Goal: Information Seeking & Learning: Learn about a topic

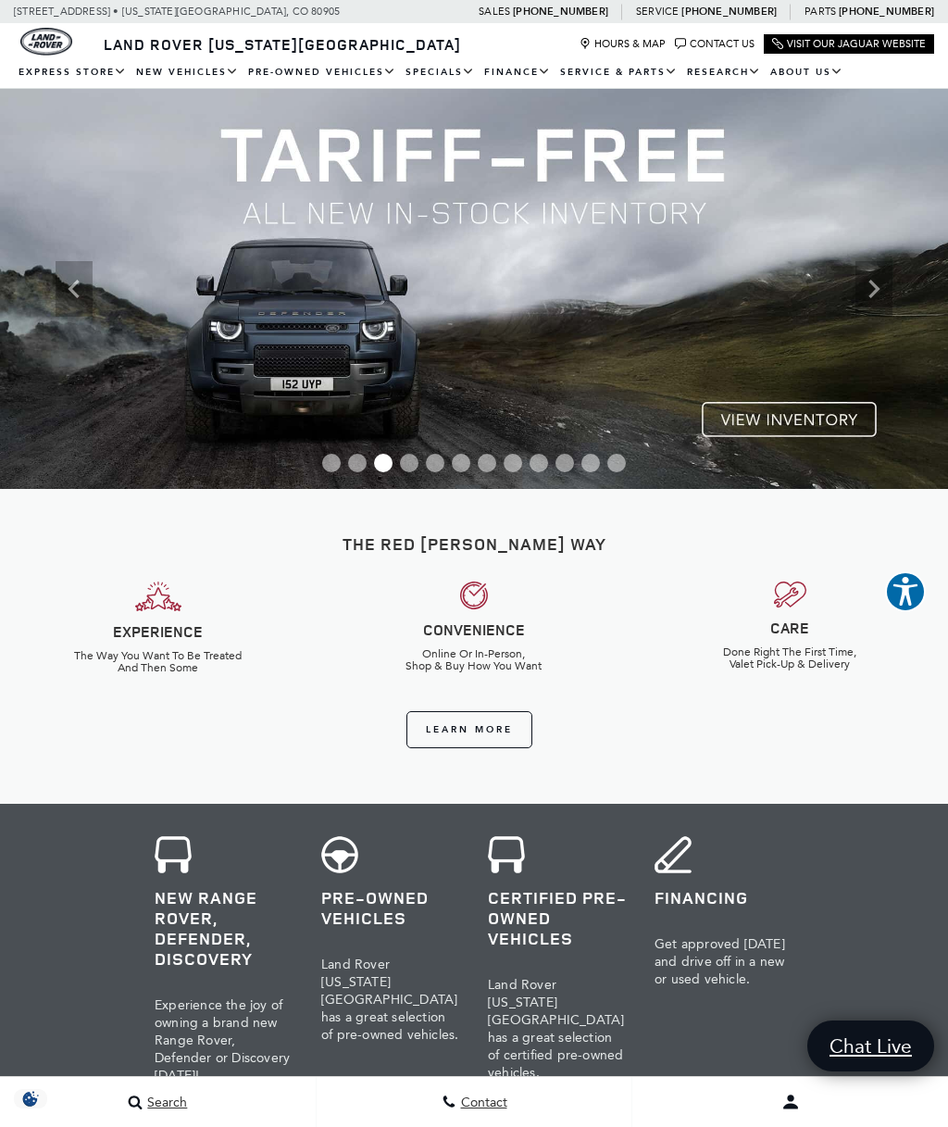
click at [889, 279] on icon "Next" at bounding box center [874, 288] width 37 height 37
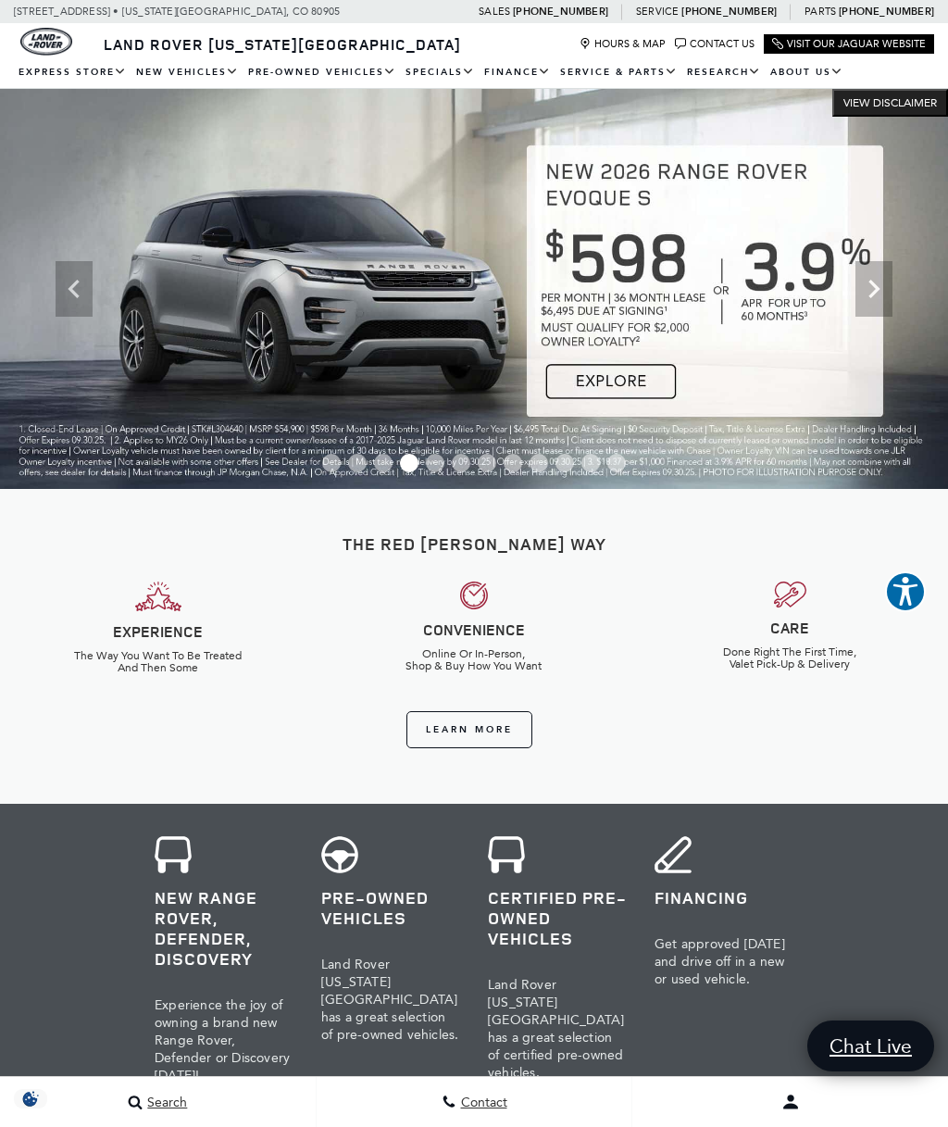
click at [881, 284] on icon "Next" at bounding box center [874, 288] width 37 height 37
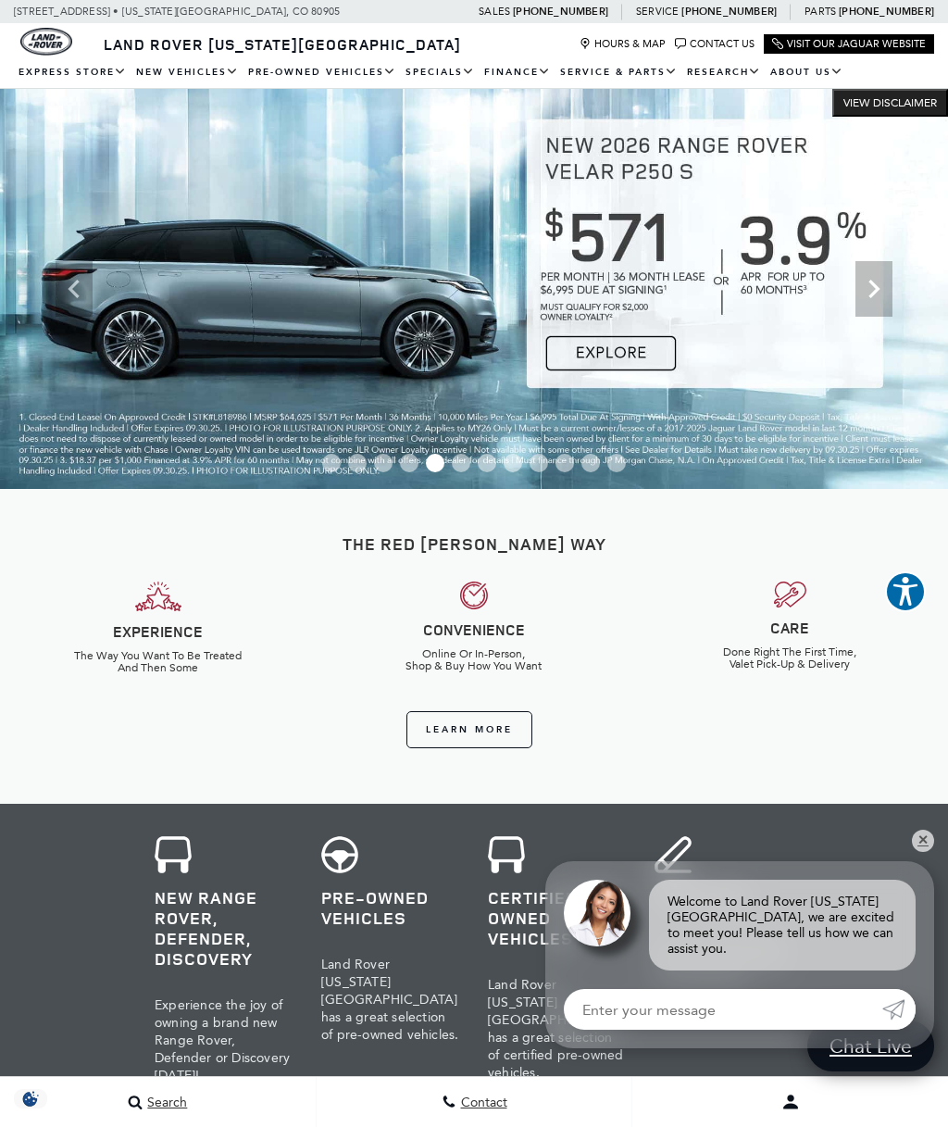
click at [881, 289] on icon "Next" at bounding box center [874, 288] width 37 height 37
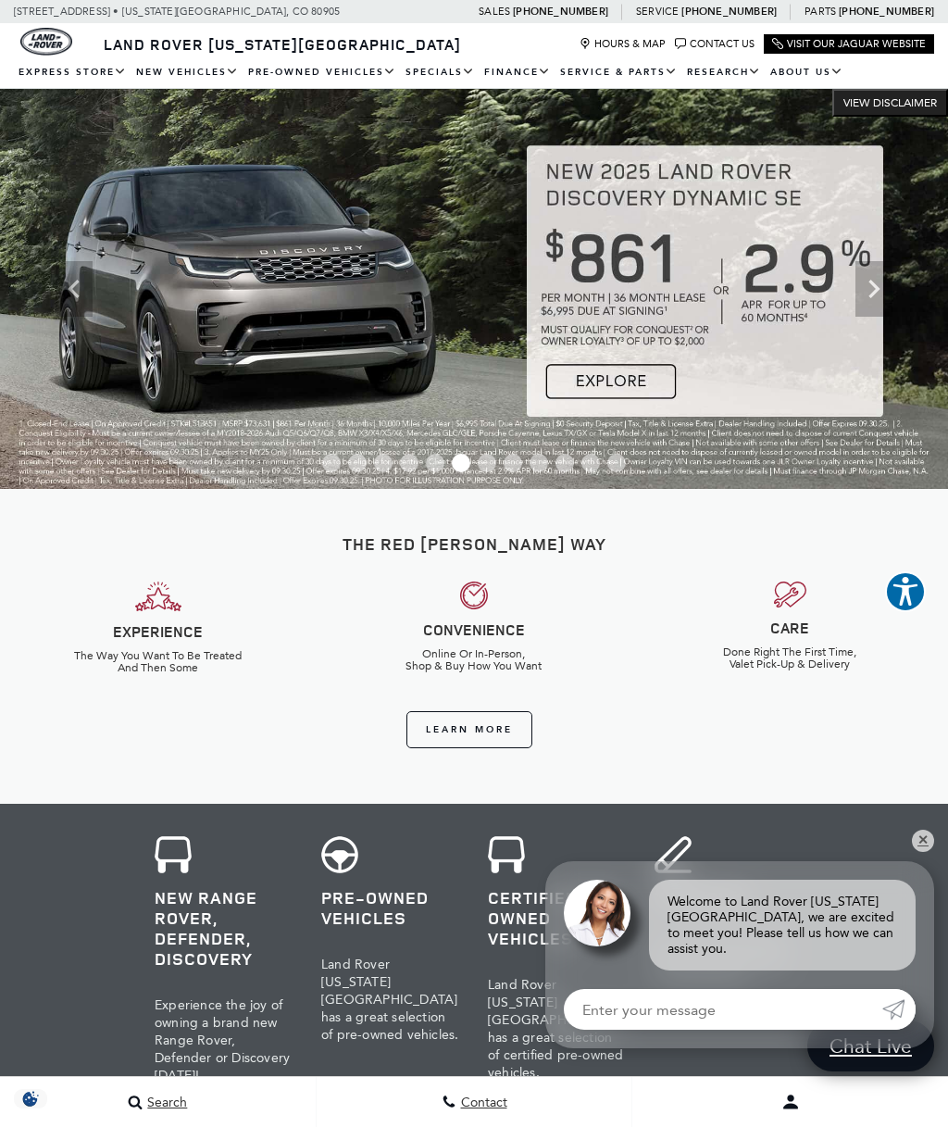
click at [873, 295] on icon "Next" at bounding box center [874, 289] width 11 height 19
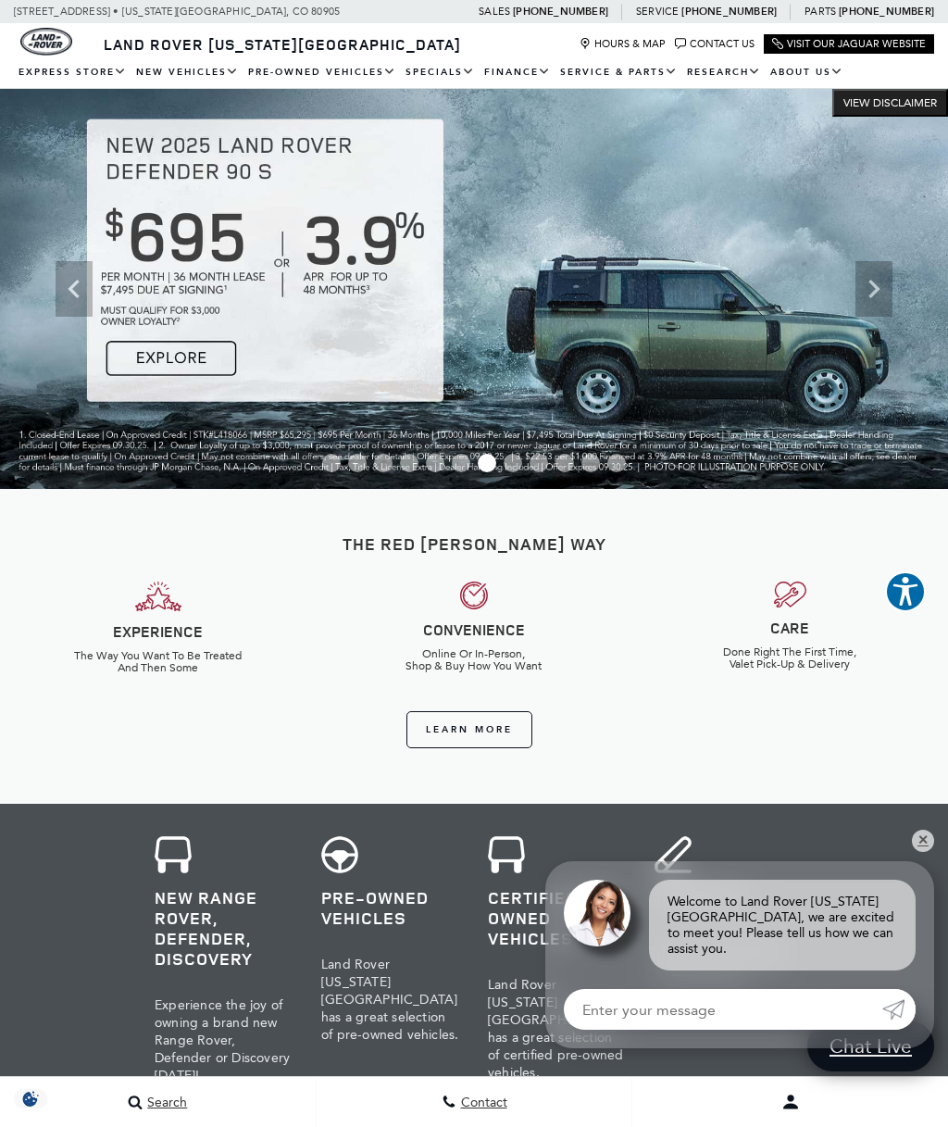
click at [871, 297] on icon "Next" at bounding box center [874, 289] width 11 height 19
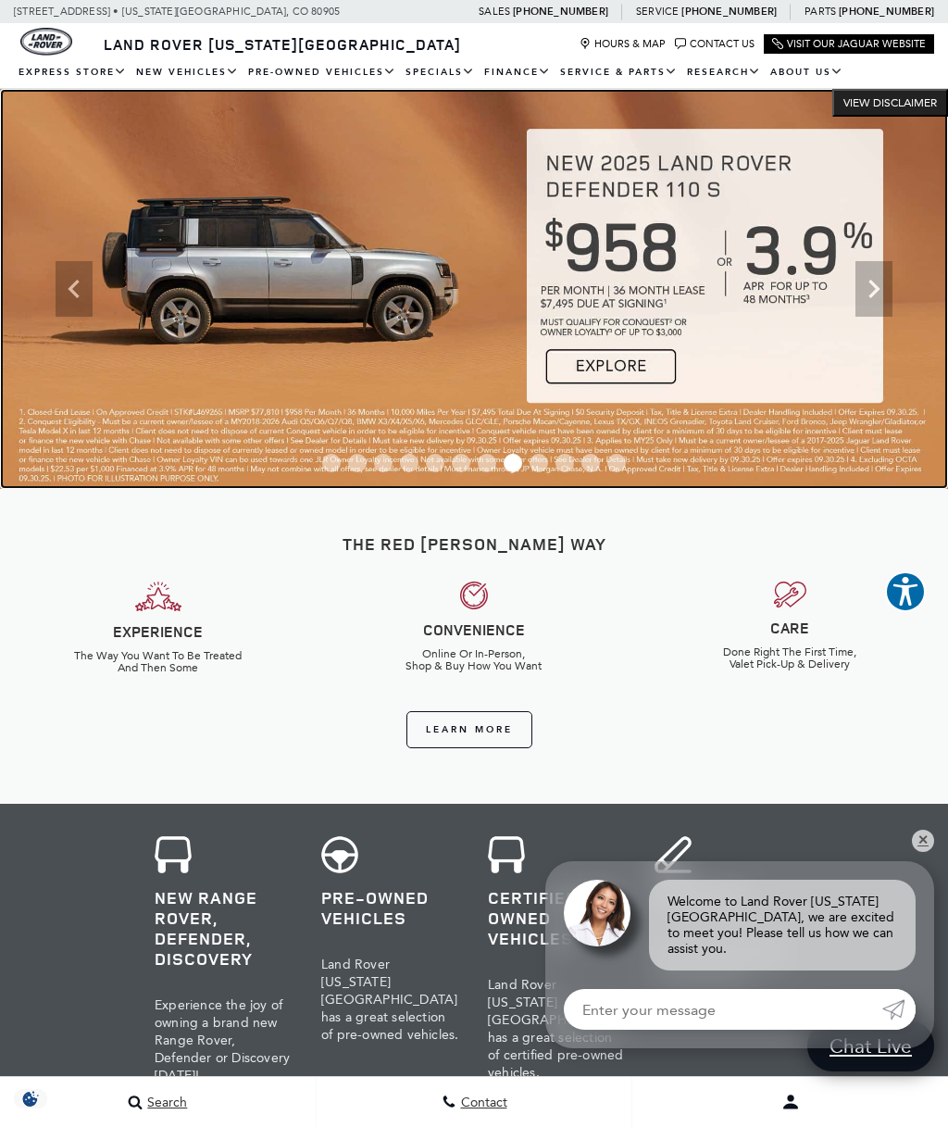
click at [284, 265] on img at bounding box center [474, 289] width 948 height 400
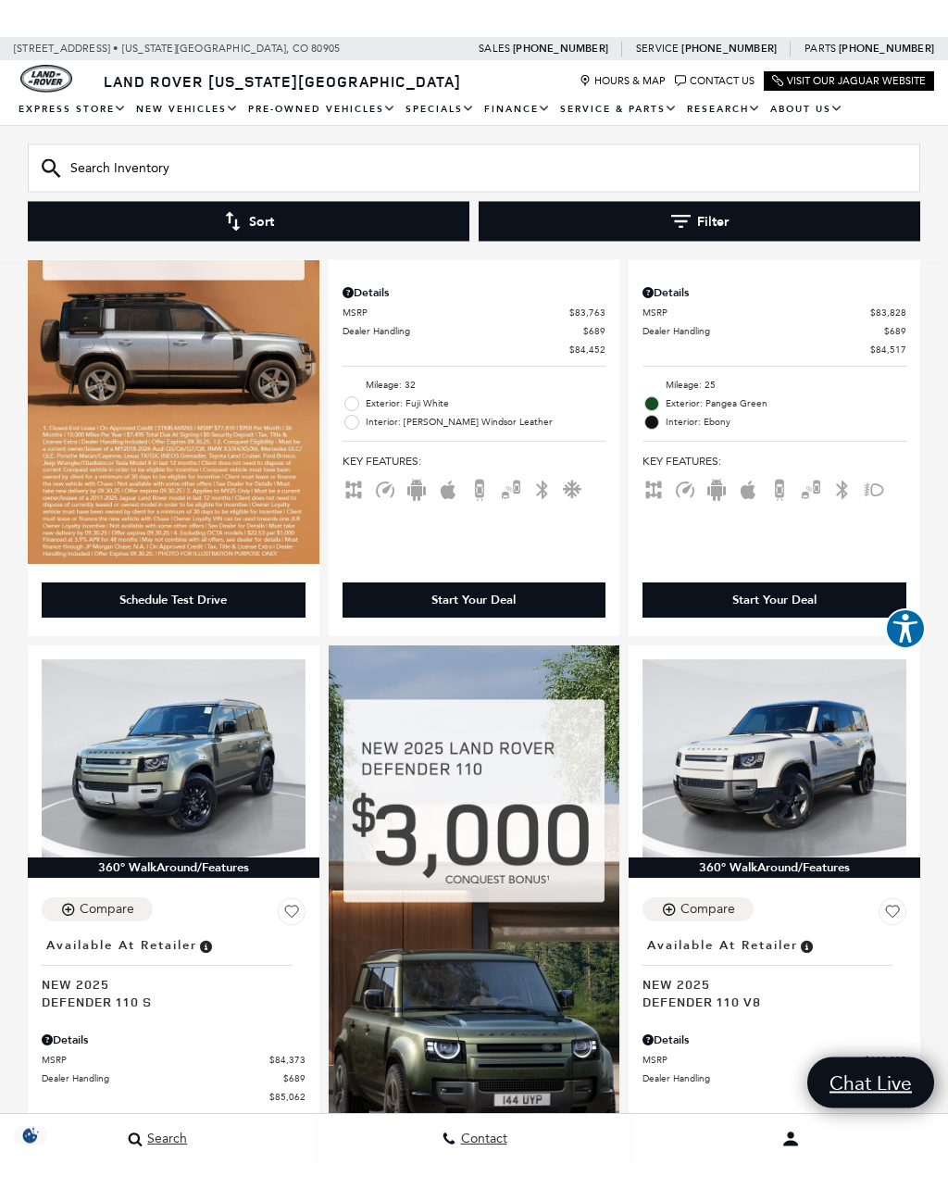
scroll to position [1212, 0]
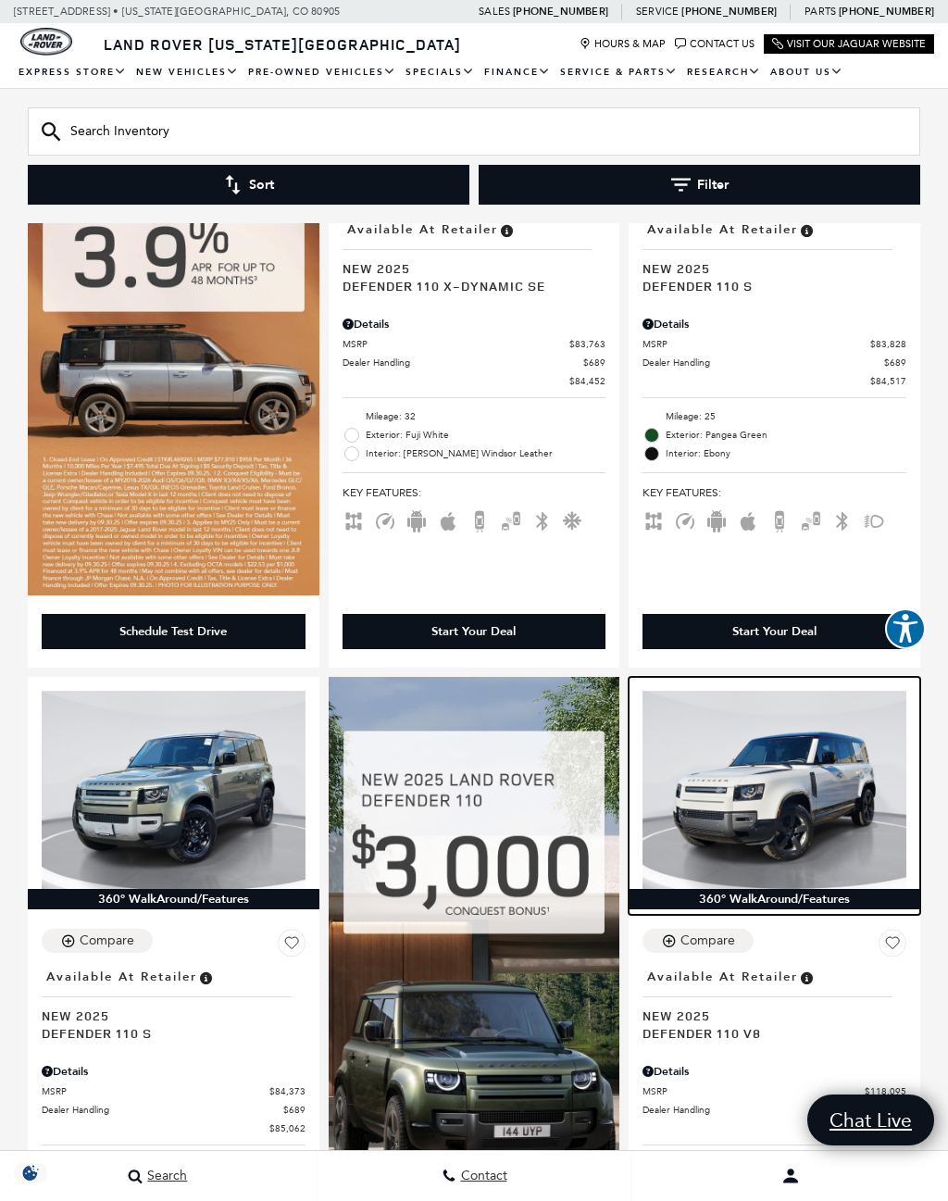
click at [752, 778] on img at bounding box center [775, 789] width 264 height 197
